Goal: Find specific page/section: Find specific page/section

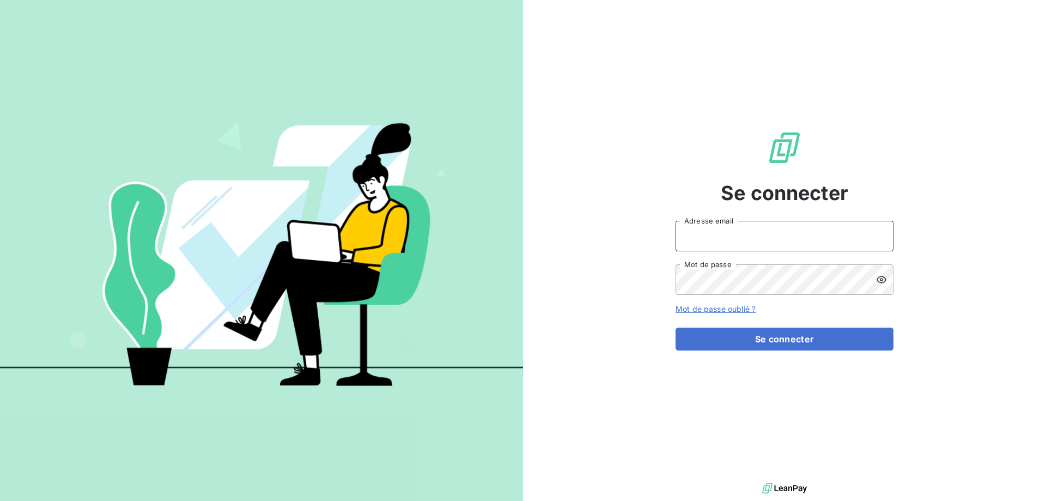
type input "[EMAIL_ADDRESS][DOMAIN_NAME]"
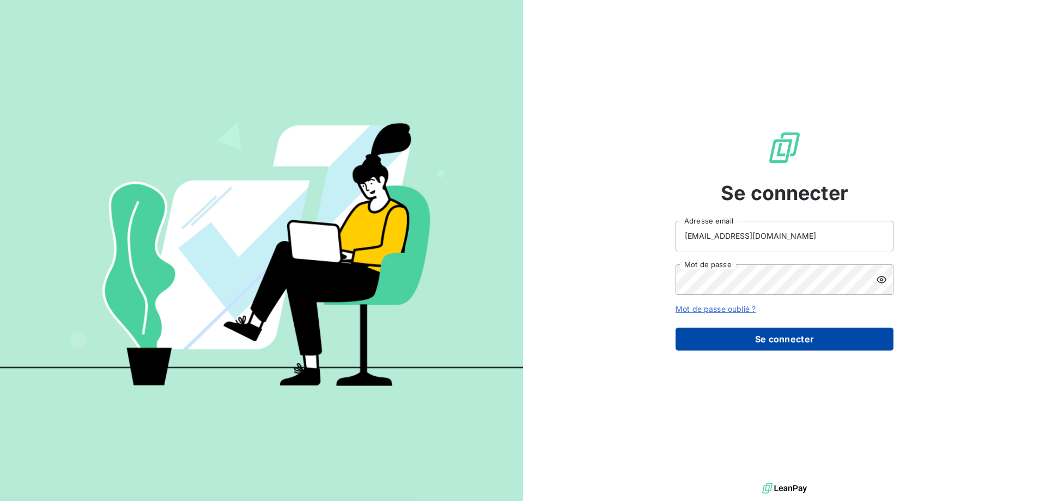
click at [749, 339] on button "Se connecter" at bounding box center [785, 338] width 218 height 23
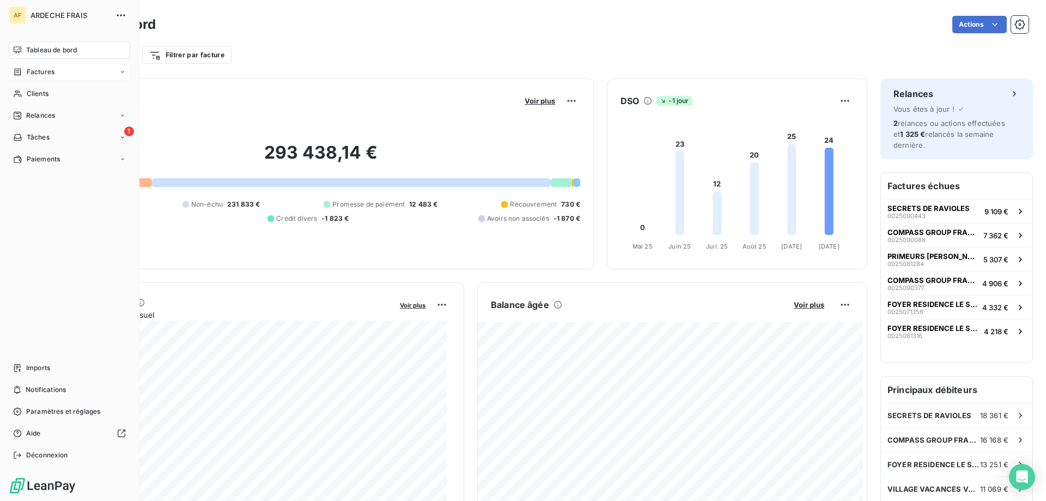
click at [34, 66] on div "Factures" at bounding box center [69, 71] width 121 height 17
click at [46, 109] on div "Avoirs" at bounding box center [76, 115] width 108 height 17
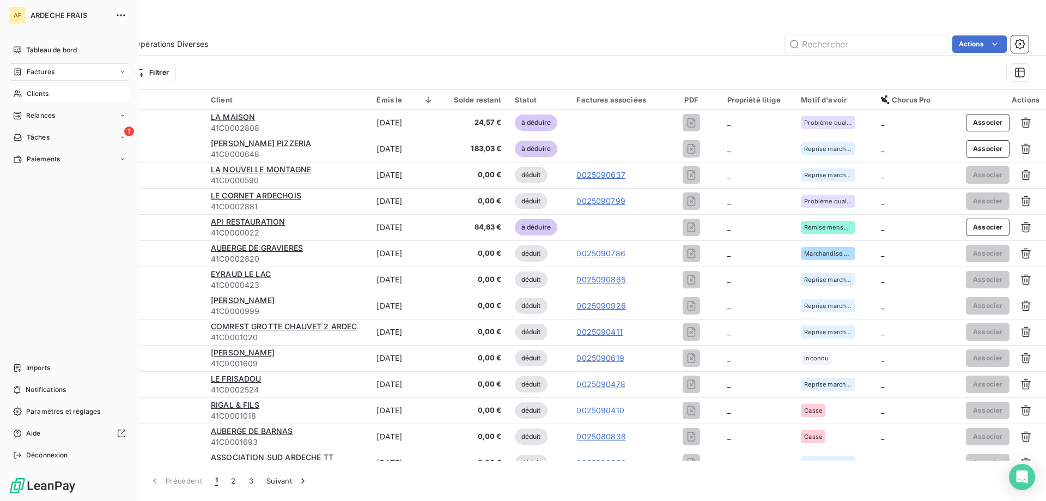
click at [40, 98] on span "Clients" at bounding box center [38, 94] width 22 height 10
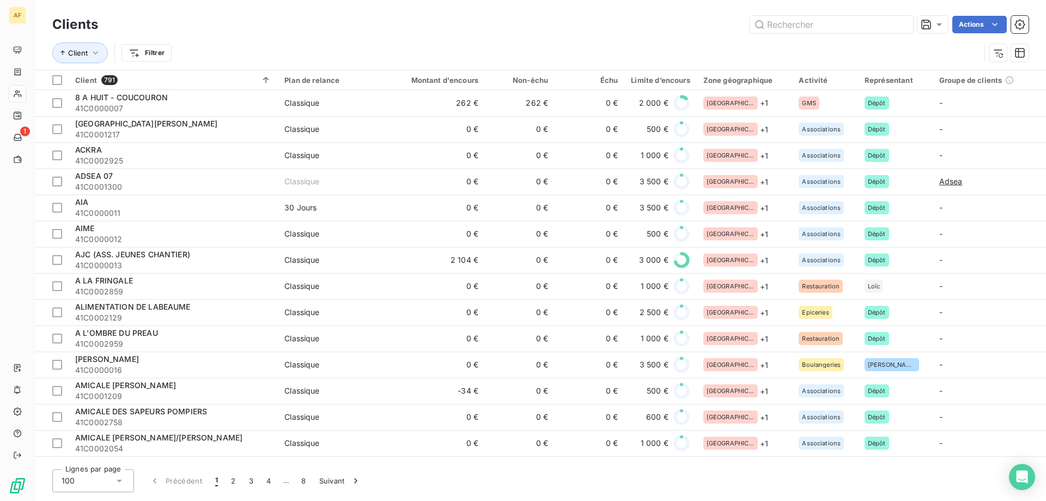
click at [111, 483] on div "100" at bounding box center [93, 480] width 82 height 23
click at [109, 435] on li "50" at bounding box center [93, 438] width 82 height 20
